Goal: Use online tool/utility

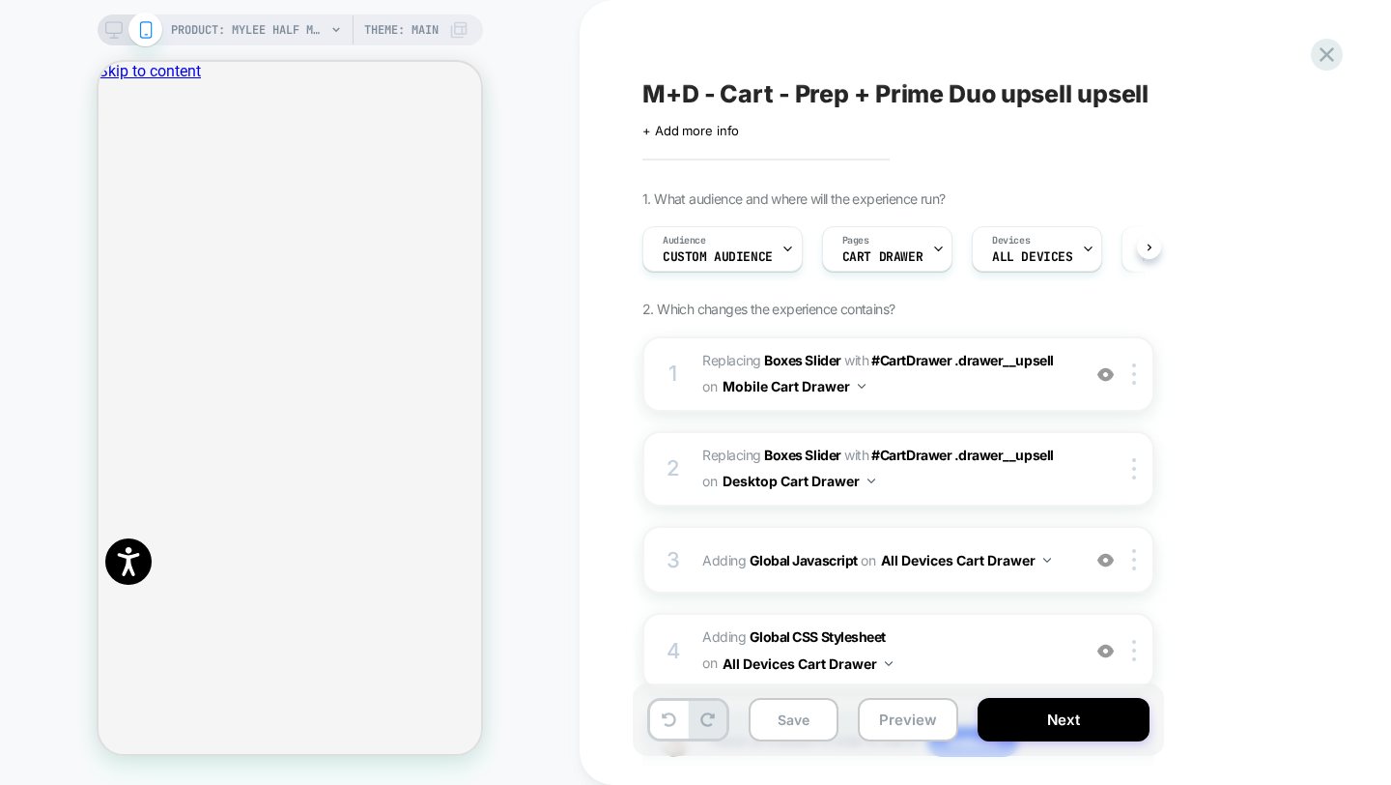
scroll to position [0, 1]
click at [1090, 725] on button "Next" at bounding box center [1064, 719] width 172 height 43
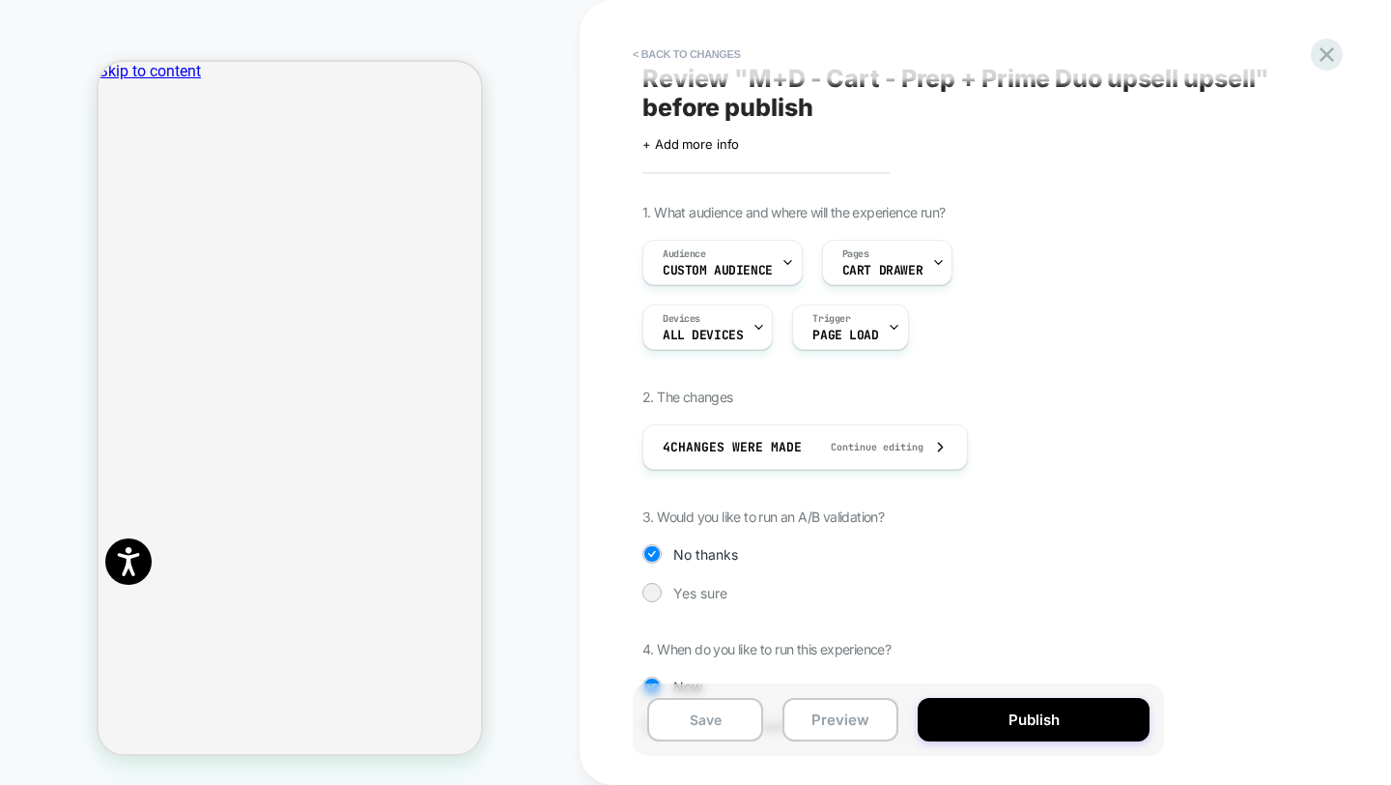
scroll to position [90, 0]
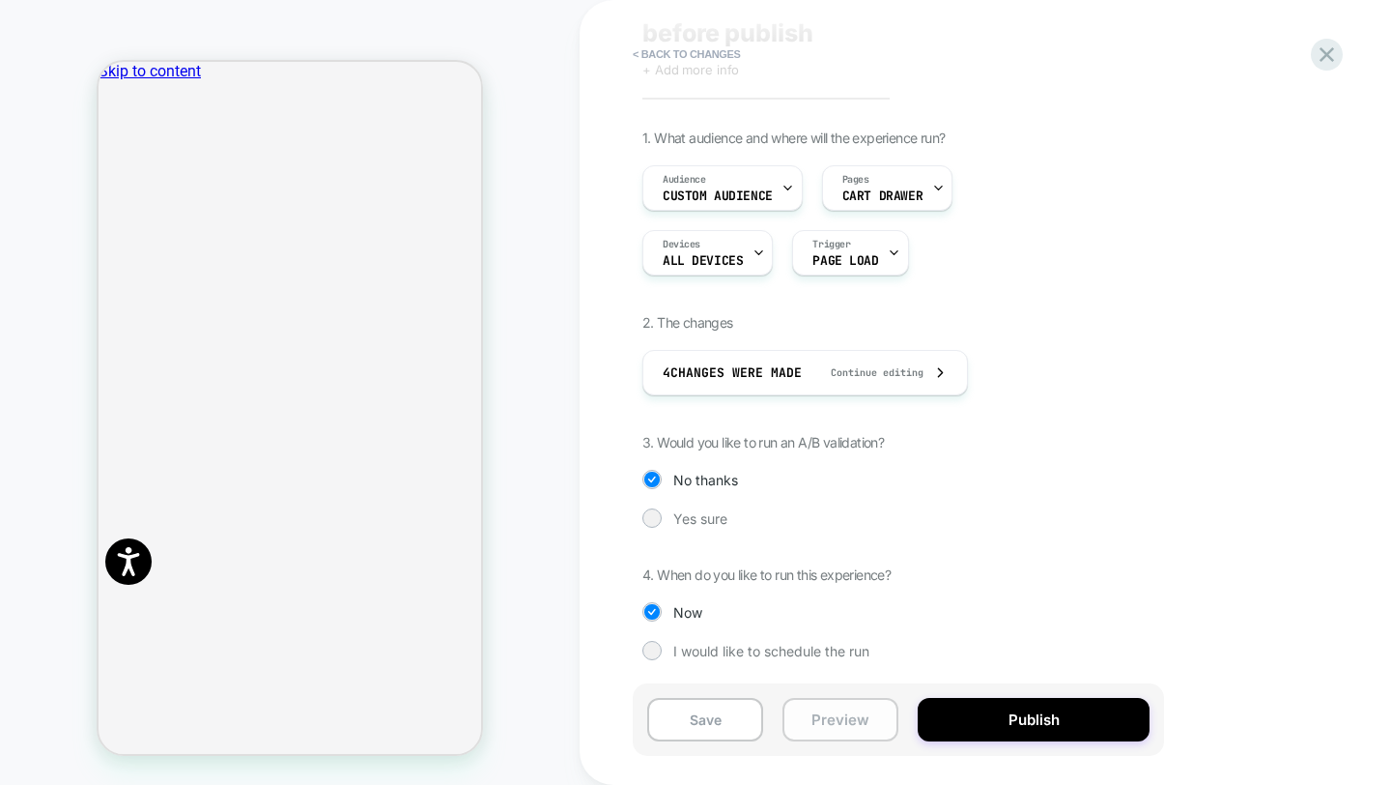
click at [857, 716] on button "Preview" at bounding box center [841, 719] width 116 height 43
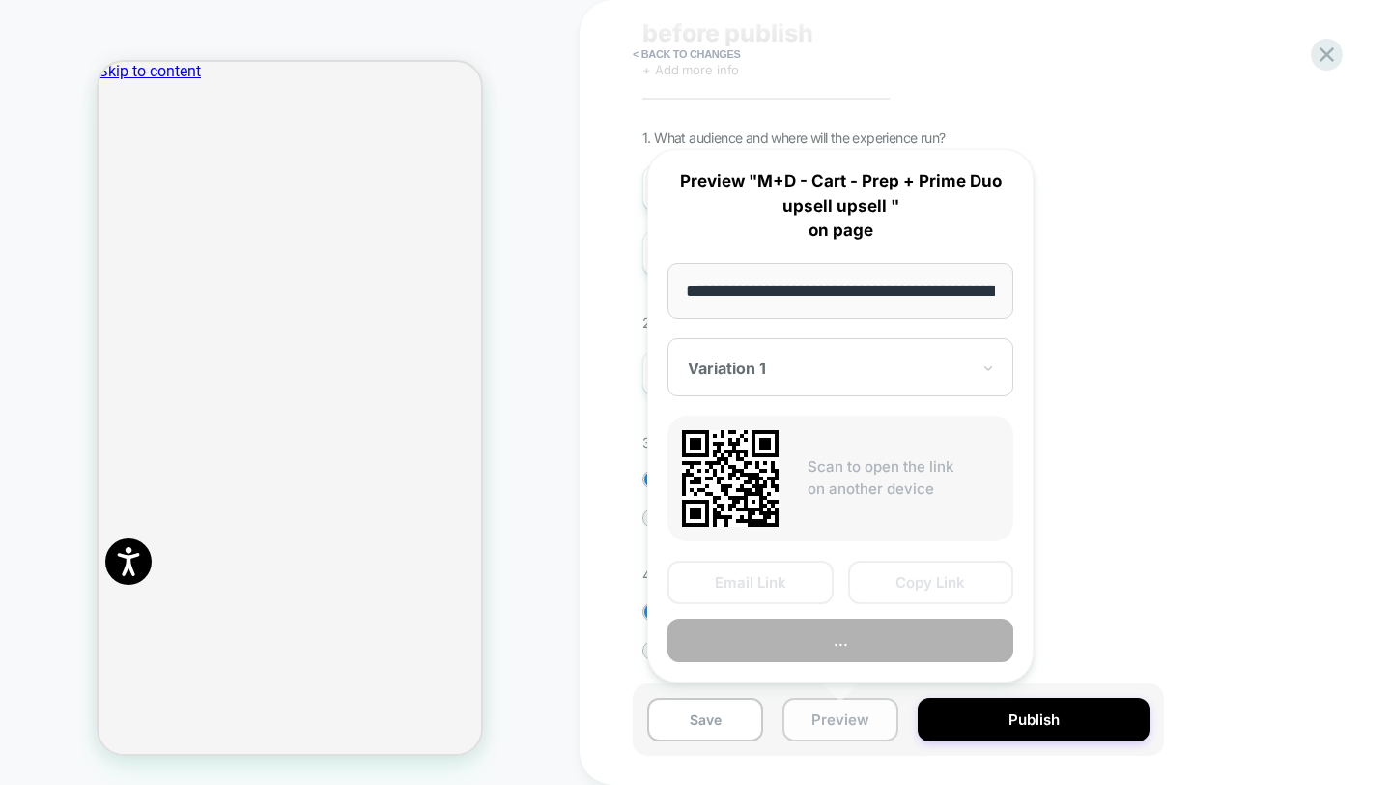
scroll to position [0, 526]
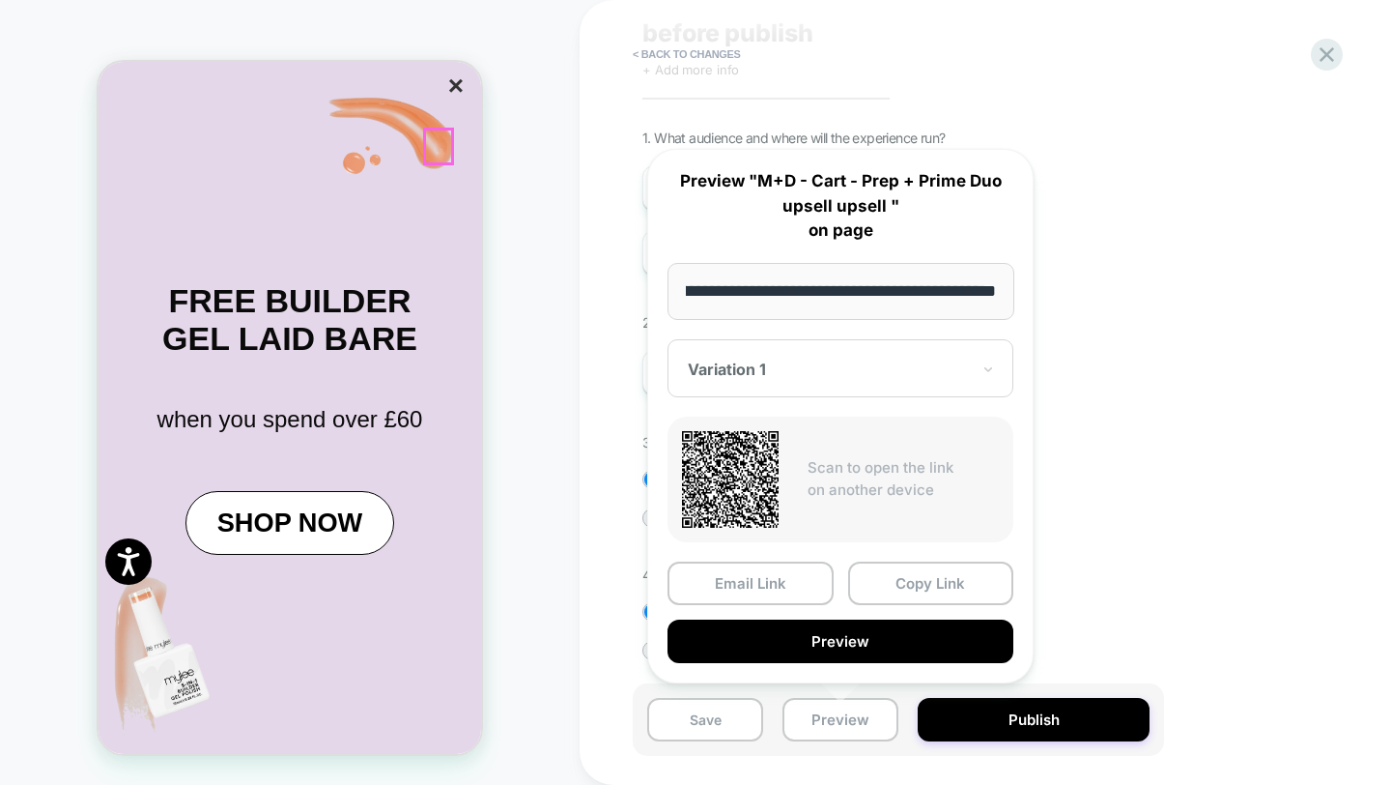
click at [446, 102] on button "×" at bounding box center [456, 86] width 27 height 33
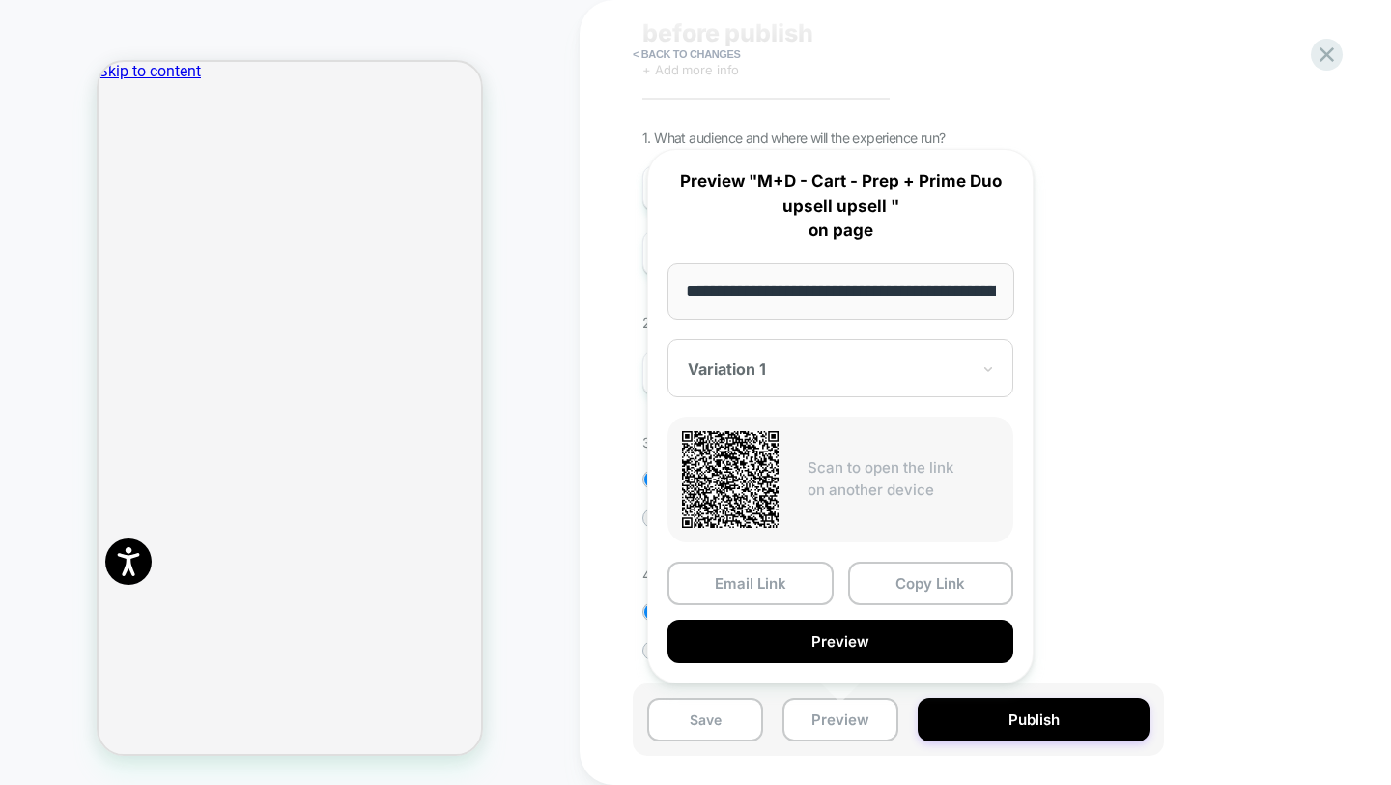
click at [889, 383] on div "Variation 1" at bounding box center [841, 368] width 346 height 58
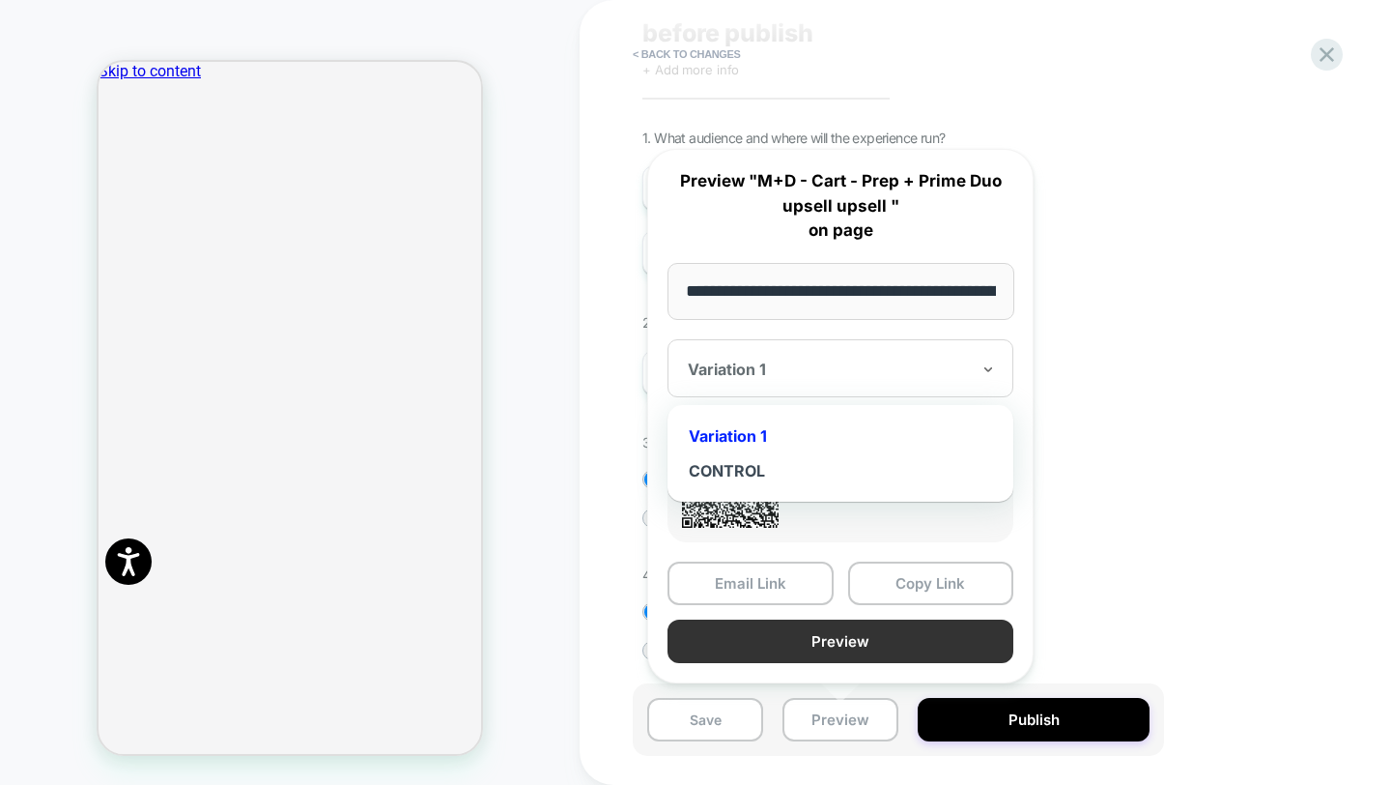
click at [871, 634] on button "Preview" at bounding box center [841, 640] width 346 height 43
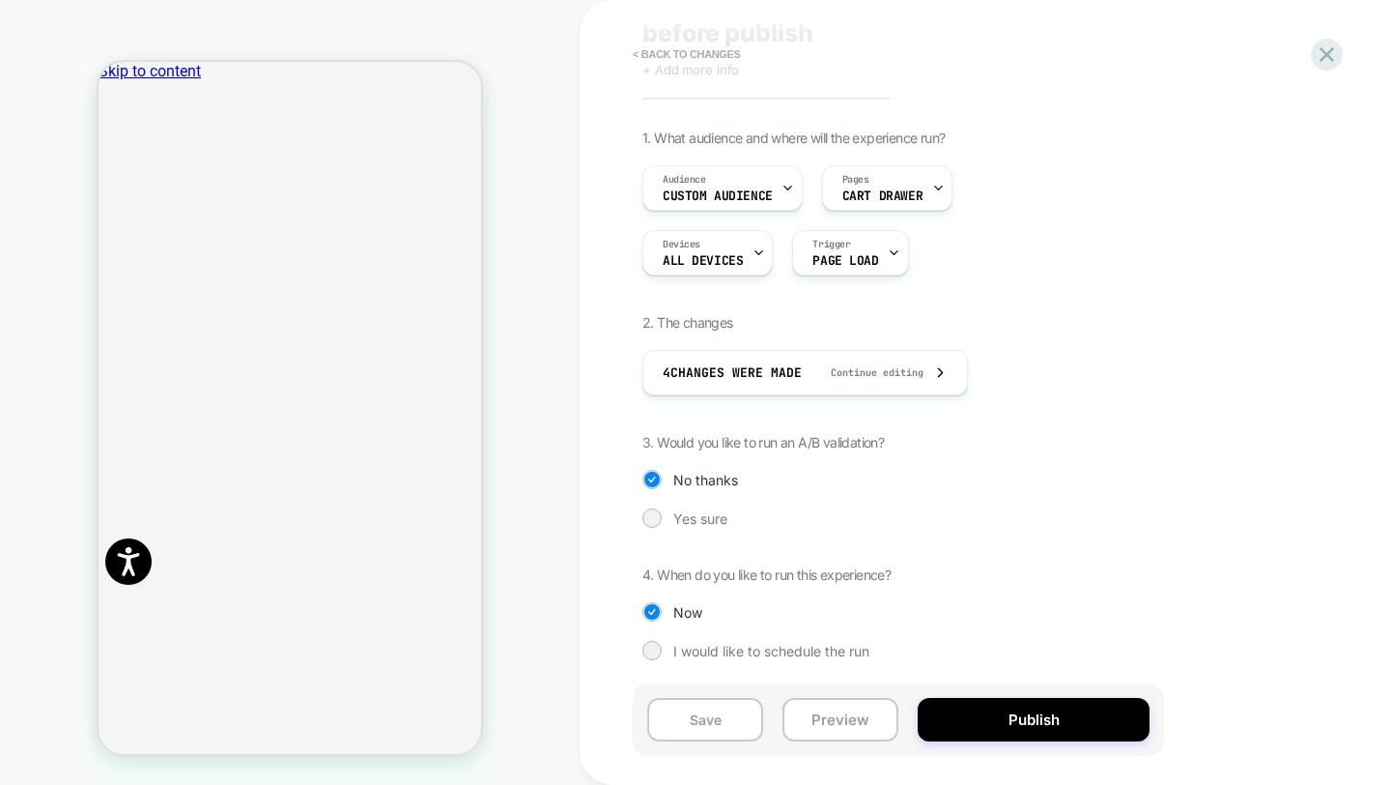
click at [1328, 71] on div "Review " M+D - Cart - Prep + Prime Duo upsell upsell " before publish Click to …" at bounding box center [994, 32] width 705 height 90
click at [1328, 64] on icon at bounding box center [1327, 55] width 26 height 26
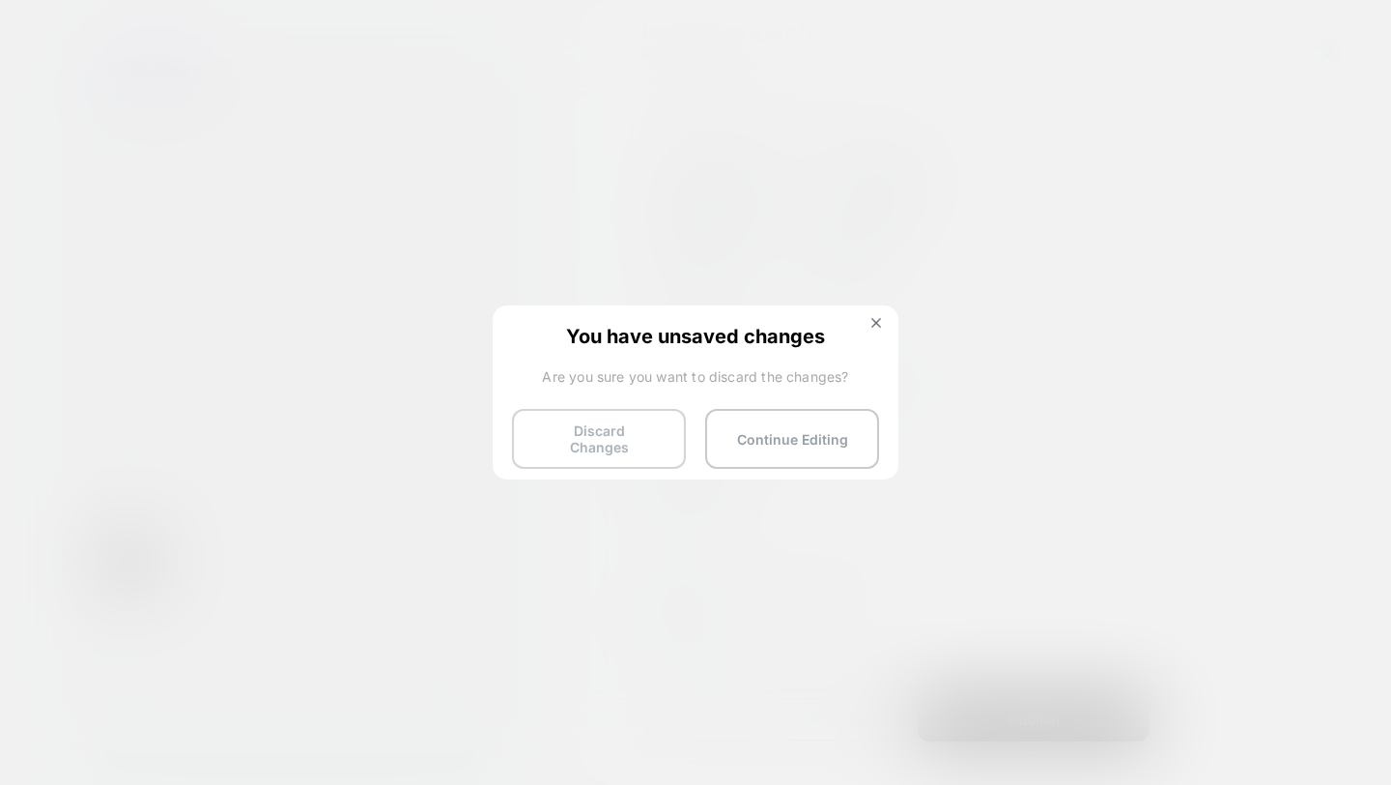
click at [625, 442] on button "Discard Changes" at bounding box center [599, 439] width 174 height 60
